Goal: Task Accomplishment & Management: Complete application form

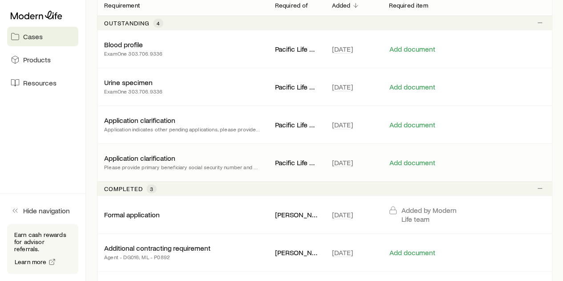
scroll to position [178, 0]
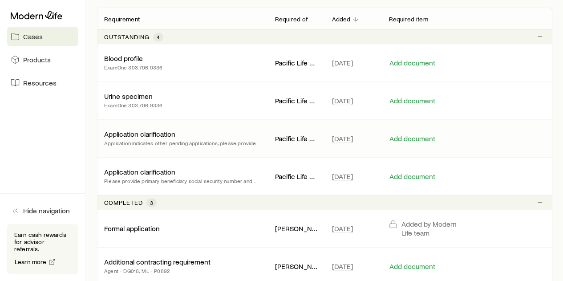
click at [214, 138] on div "Application clarification Application indicates other pending applications, ple…" at bounding box center [324, 138] width 455 height 37
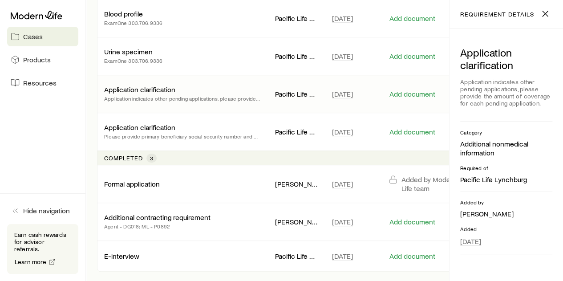
scroll to position [0, 0]
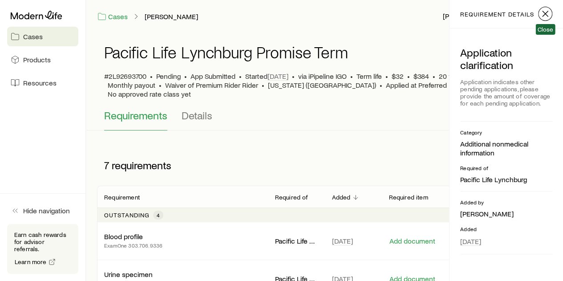
click at [543, 13] on icon "button" at bounding box center [545, 13] width 11 height 11
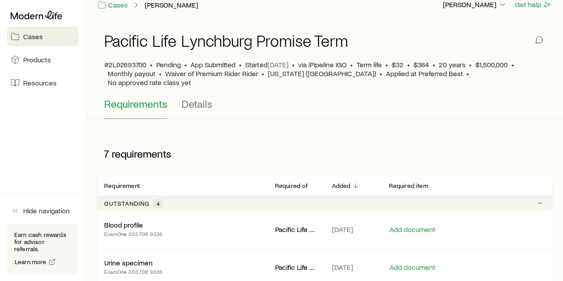
scroll to position [89, 0]
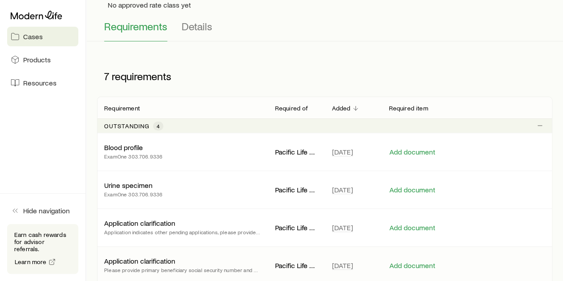
click at [193, 256] on div "Application clarification Please provide primary beneficiary social security nu…" at bounding box center [182, 265] width 157 height 18
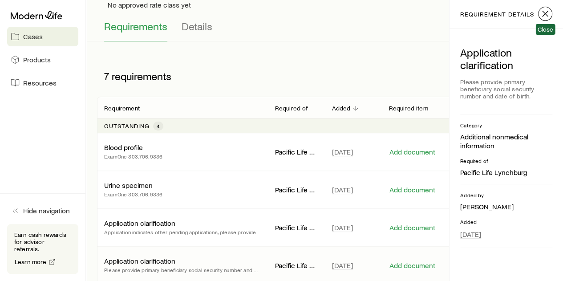
click at [544, 10] on icon "button" at bounding box center [545, 13] width 11 height 11
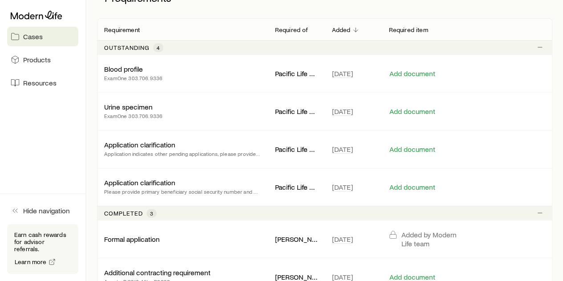
scroll to position [223, 0]
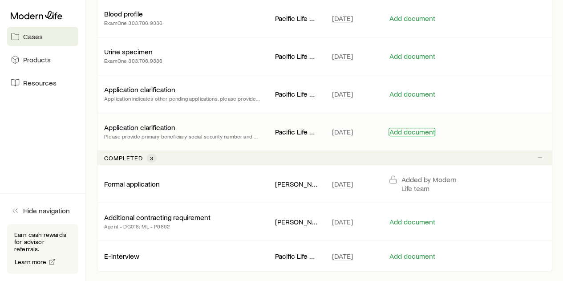
click at [412, 128] on button "Add document" at bounding box center [412, 132] width 47 height 8
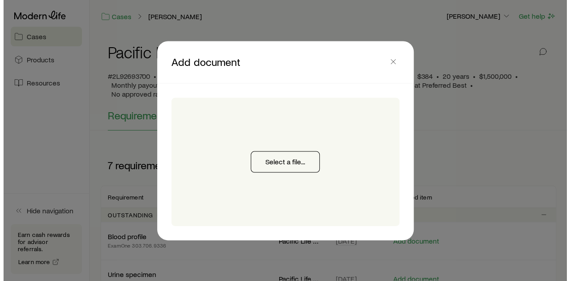
scroll to position [0, 0]
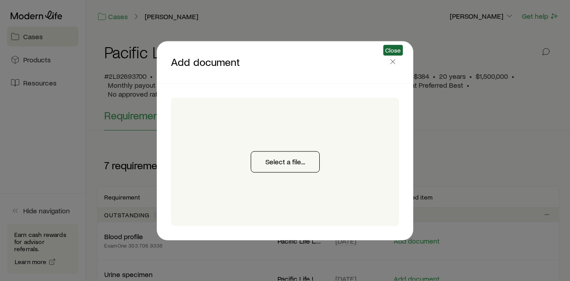
click at [399, 54] on span "Close" at bounding box center [393, 50] width 20 height 11
click at [392, 59] on icon "button" at bounding box center [392, 61] width 9 height 9
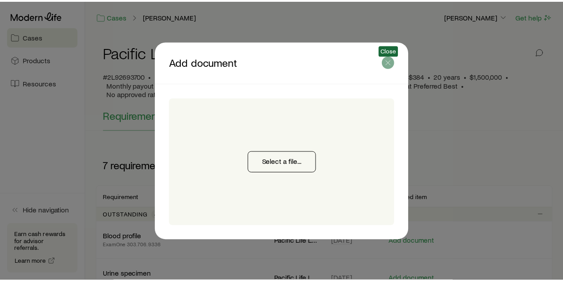
scroll to position [223, 0]
